Goal: Information Seeking & Learning: Understand process/instructions

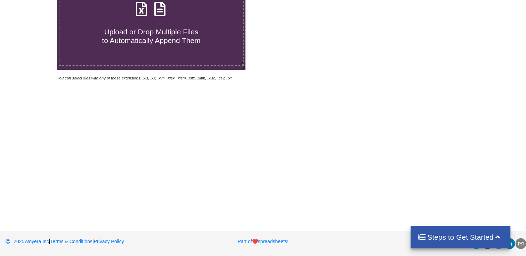
scroll to position [32, 0]
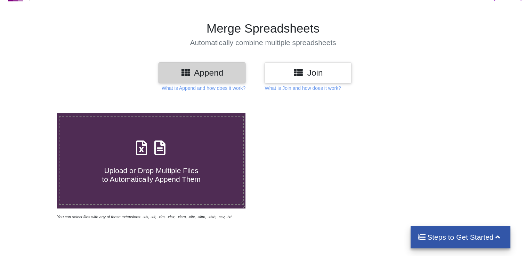
click at [205, 68] on h3 "Append" at bounding box center [202, 73] width 76 height 10
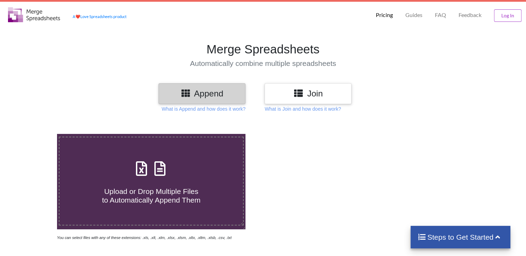
scroll to position [0, 0]
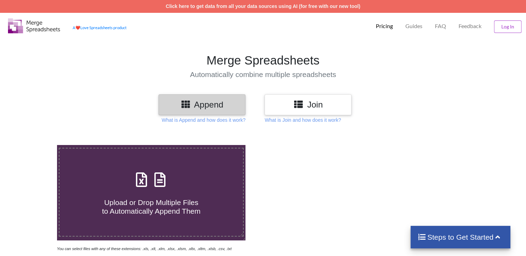
click at [197, 109] on h3 "Append" at bounding box center [202, 105] width 76 height 10
click at [328, 102] on h3 "Join" at bounding box center [308, 105] width 76 height 10
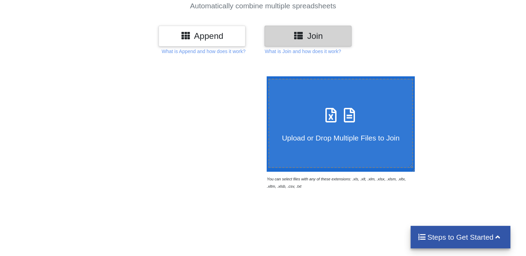
scroll to position [69, 0]
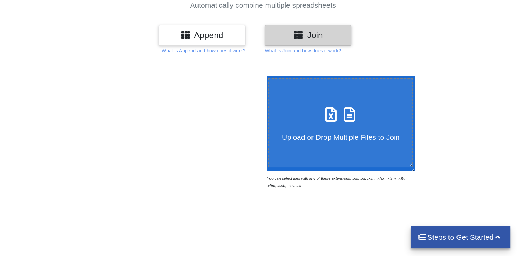
click at [231, 46] on div "Append Join What is Append and how does it work? What is Join and how does it w…" at bounding box center [263, 39] width 526 height 29
click at [228, 41] on div "Append" at bounding box center [201, 35] width 87 height 20
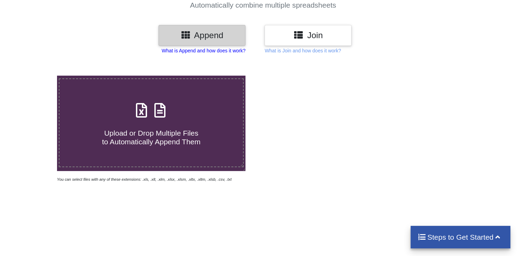
click at [235, 51] on p "What is Append and how does it work?" at bounding box center [204, 50] width 84 height 7
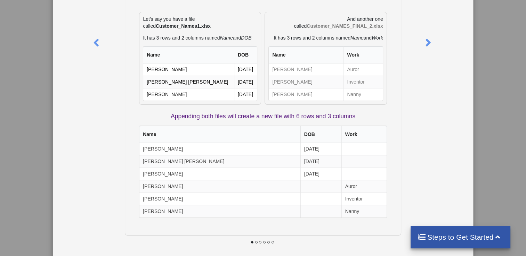
scroll to position [97, 0]
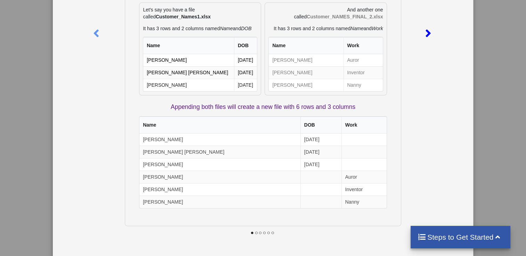
click at [424, 34] on icon at bounding box center [428, 30] width 14 height 12
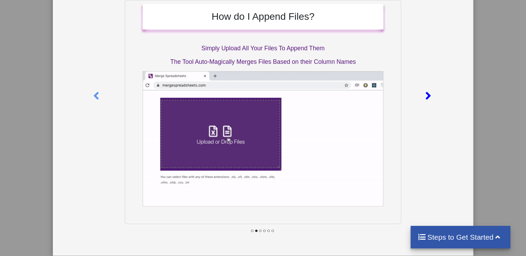
scroll to position [0, 0]
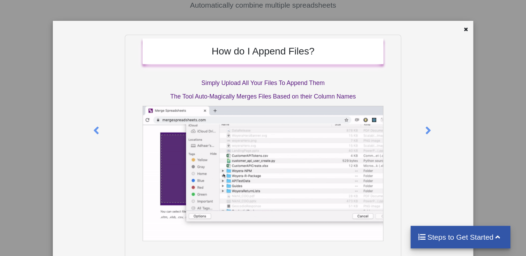
click at [436, 129] on div at bounding box center [438, 160] width 70 height 251
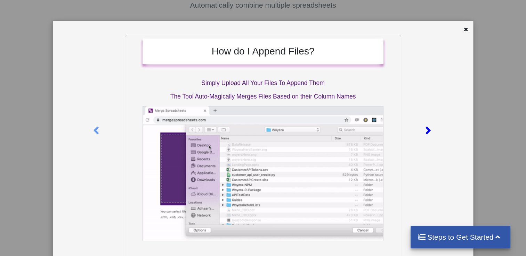
click at [428, 131] on icon at bounding box center [428, 128] width 14 height 12
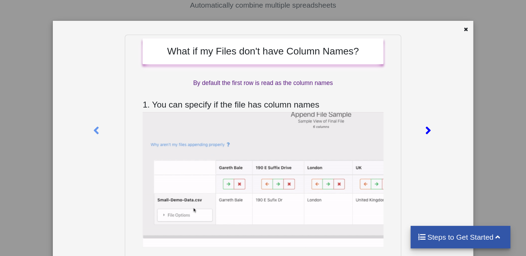
click at [428, 131] on icon at bounding box center [428, 128] width 14 height 12
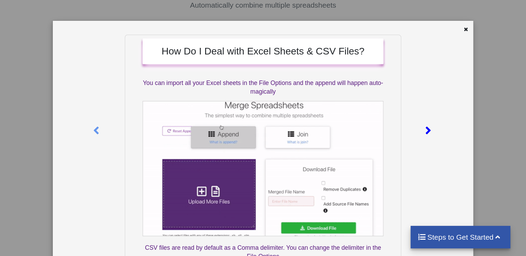
click at [428, 131] on icon at bounding box center [428, 128] width 14 height 12
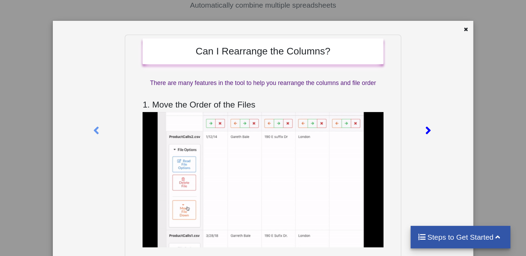
click at [428, 130] on icon at bounding box center [428, 128] width 14 height 12
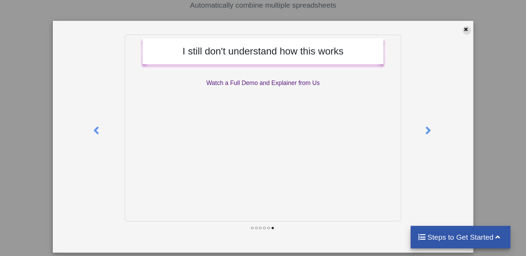
click at [465, 29] on icon at bounding box center [466, 28] width 6 height 5
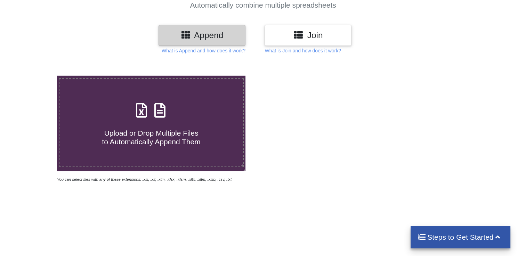
click at [313, 34] on h3 "Join" at bounding box center [308, 35] width 76 height 10
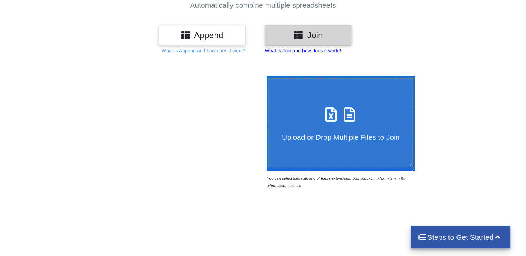
click at [245, 52] on p "What is Join and how does it work?" at bounding box center [204, 50] width 84 height 7
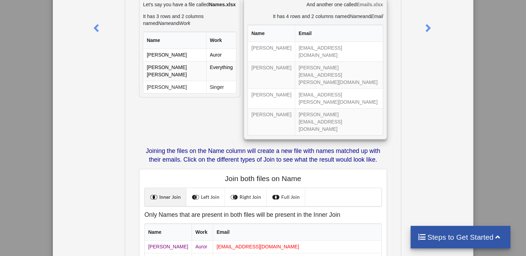
scroll to position [30, 0]
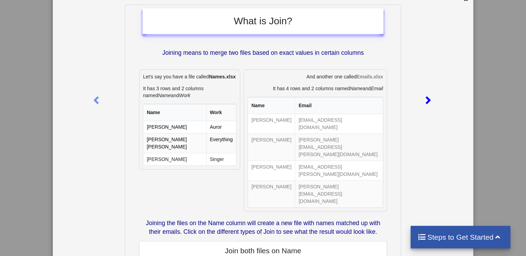
click at [425, 101] on icon at bounding box center [428, 97] width 14 height 12
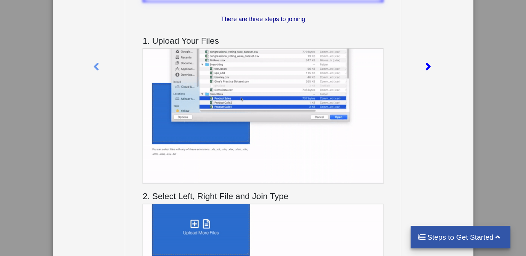
scroll to position [0, 0]
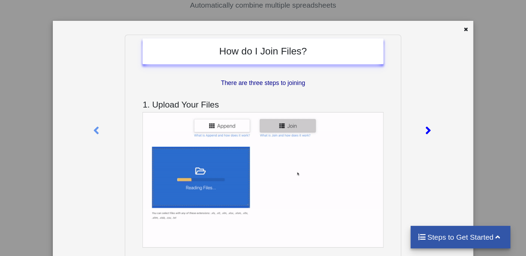
click at [421, 131] on icon at bounding box center [428, 128] width 14 height 12
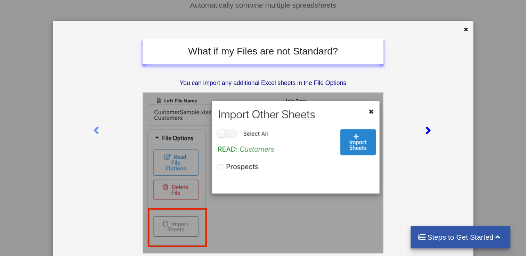
click at [421, 127] on icon at bounding box center [428, 128] width 14 height 12
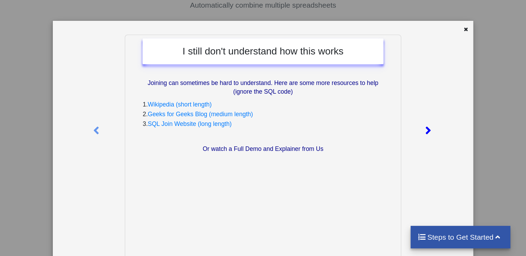
click at [421, 127] on icon at bounding box center [428, 128] width 14 height 12
